Goal: Book appointment/travel/reservation

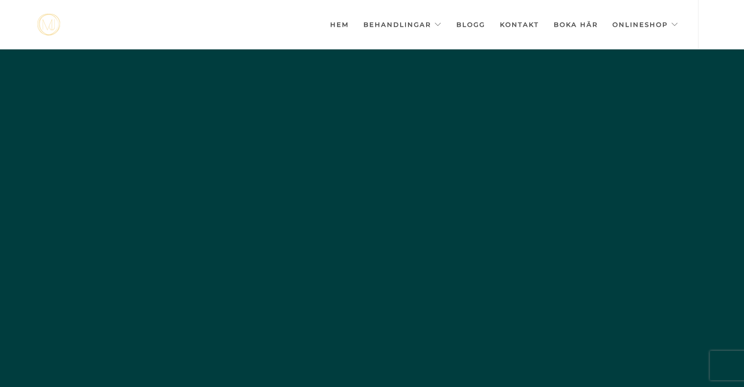
scroll to position [0, -4890]
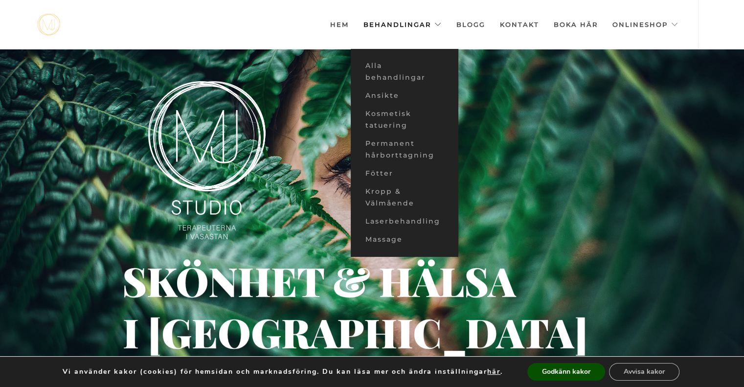
click at [405, 25] on link "Behandlingar" at bounding box center [402, 24] width 78 height 49
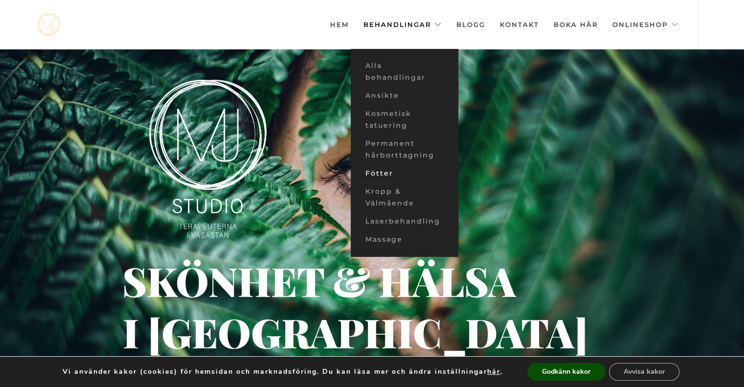
click at [381, 170] on link "Fötter" at bounding box center [405, 173] width 108 height 18
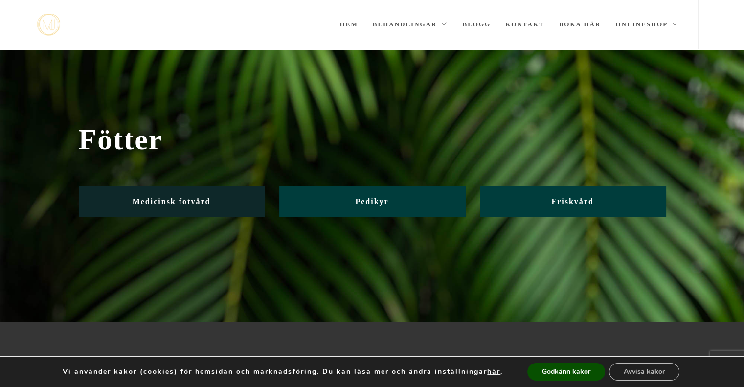
click at [209, 197] on span "Medicinsk fotvård" at bounding box center [172, 201] width 78 height 8
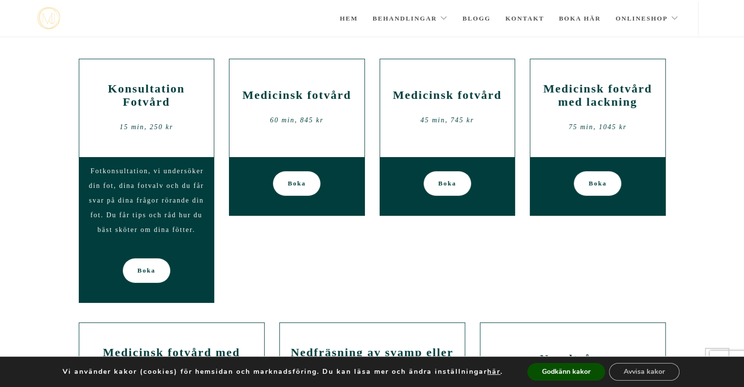
scroll to position [109, 0]
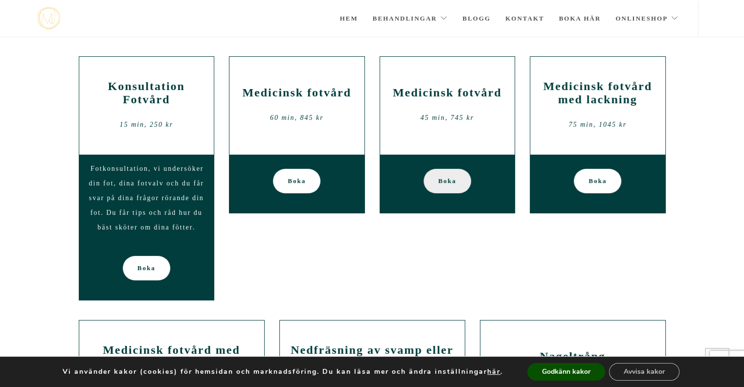
click at [452, 184] on span "Boka" at bounding box center [447, 181] width 18 height 24
